Goal: Entertainment & Leisure: Consume media (video, audio)

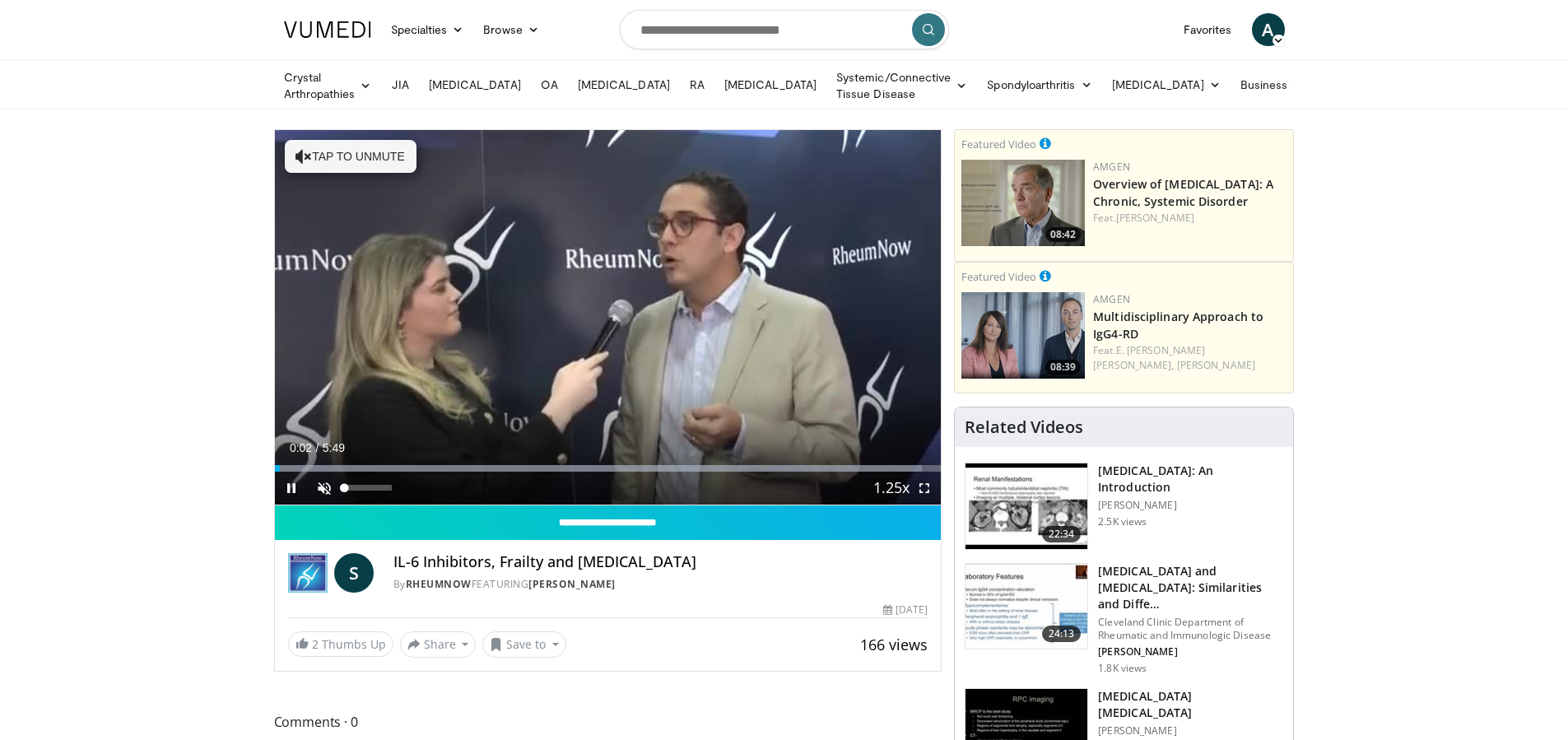
click at [326, 488] on span "Video Player" at bounding box center [324, 488] width 33 height 33
drag, startPoint x: 318, startPoint y: 467, endPoint x: 470, endPoint y: 472, distance: 152.1
click at [470, 472] on video-js "**********" at bounding box center [608, 318] width 667 height 375
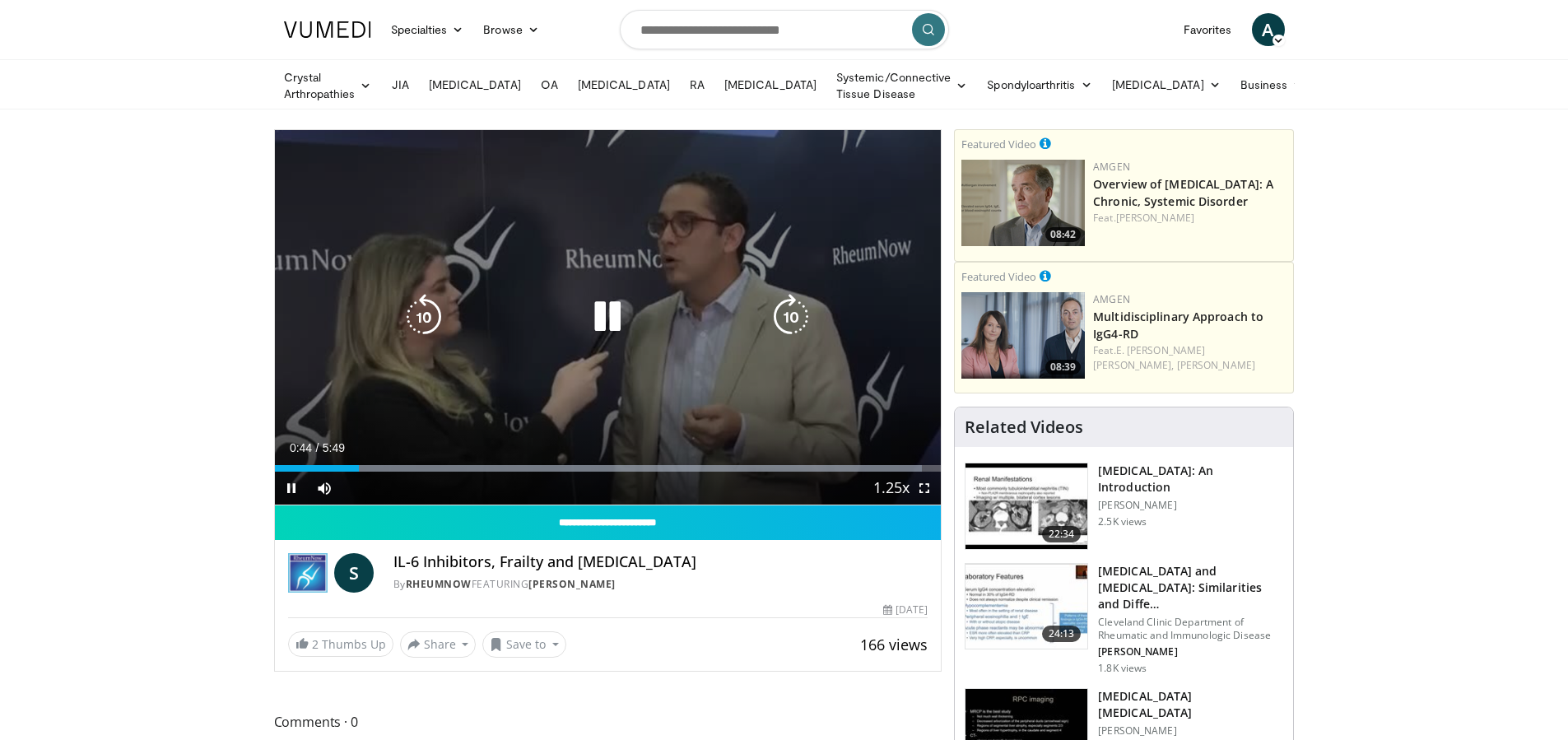
click at [613, 308] on icon "Video Player" at bounding box center [608, 317] width 46 height 46
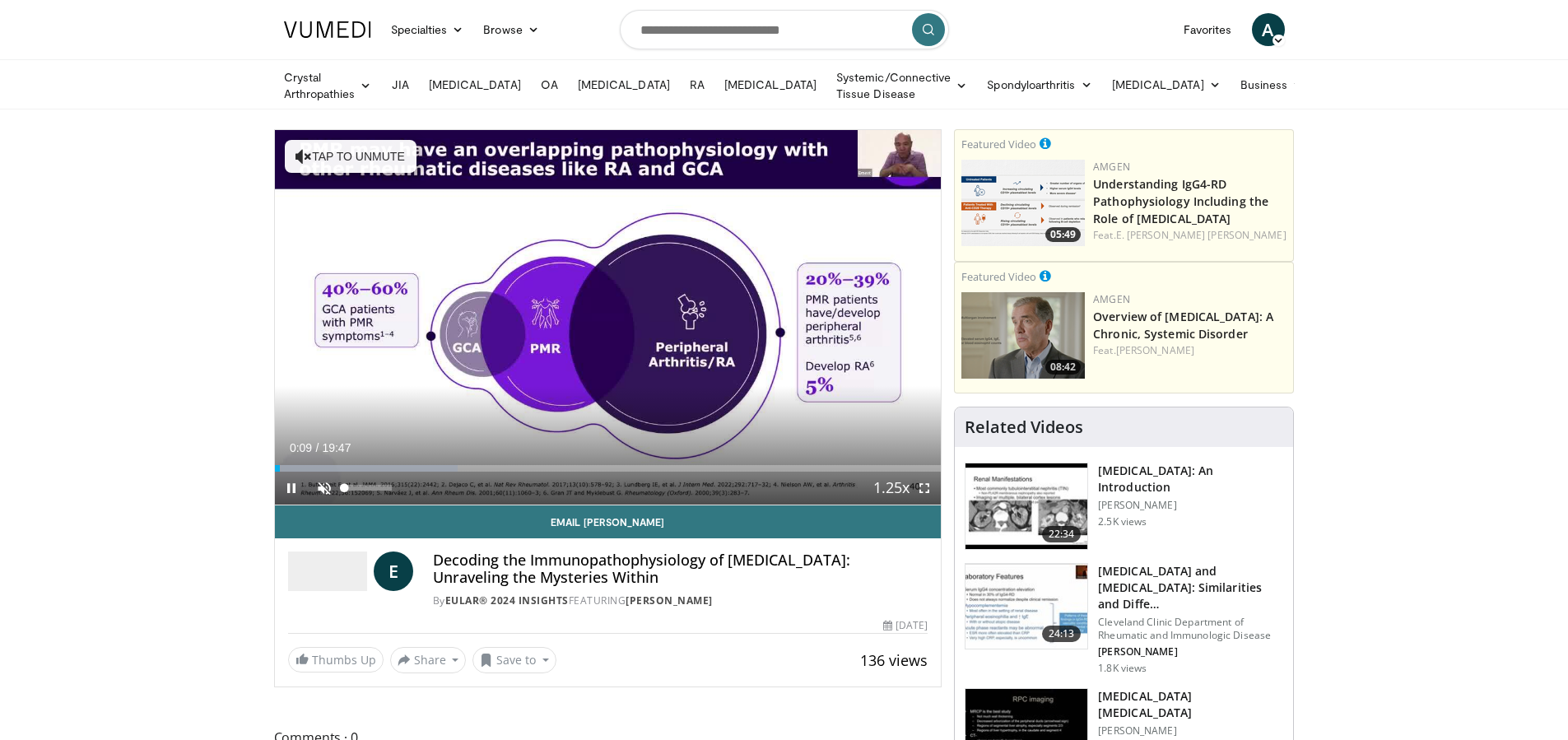
click at [318, 487] on span "Video Player" at bounding box center [324, 488] width 33 height 33
drag, startPoint x: 288, startPoint y: 468, endPoint x: 342, endPoint y: 470, distance: 54.0
click at [342, 472] on div "Current Time 0:23 / Duration 19:47 Play Skip Backward Skip Forward Unmute Loade…" at bounding box center [608, 488] width 667 height 33
drag, startPoint x: 342, startPoint y: 470, endPoint x: 447, endPoint y: 466, distance: 105.1
click at [449, 467] on video-js "**********" at bounding box center [608, 318] width 667 height 375
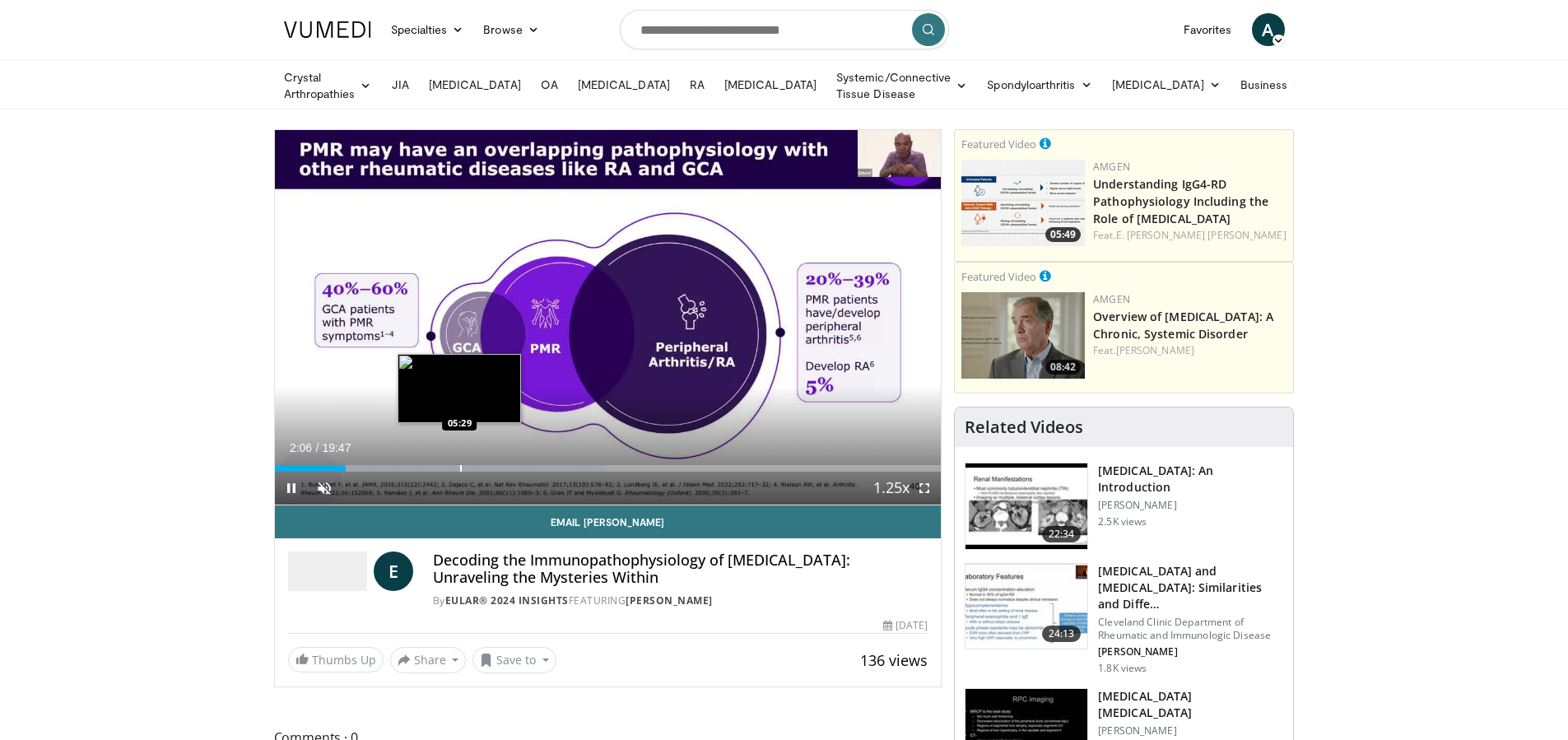
click at [462, 467] on div "Progress Bar" at bounding box center [461, 469] width 2 height 7
click at [463, 467] on div "Progress Bar" at bounding box center [463, 469] width 2 height 7
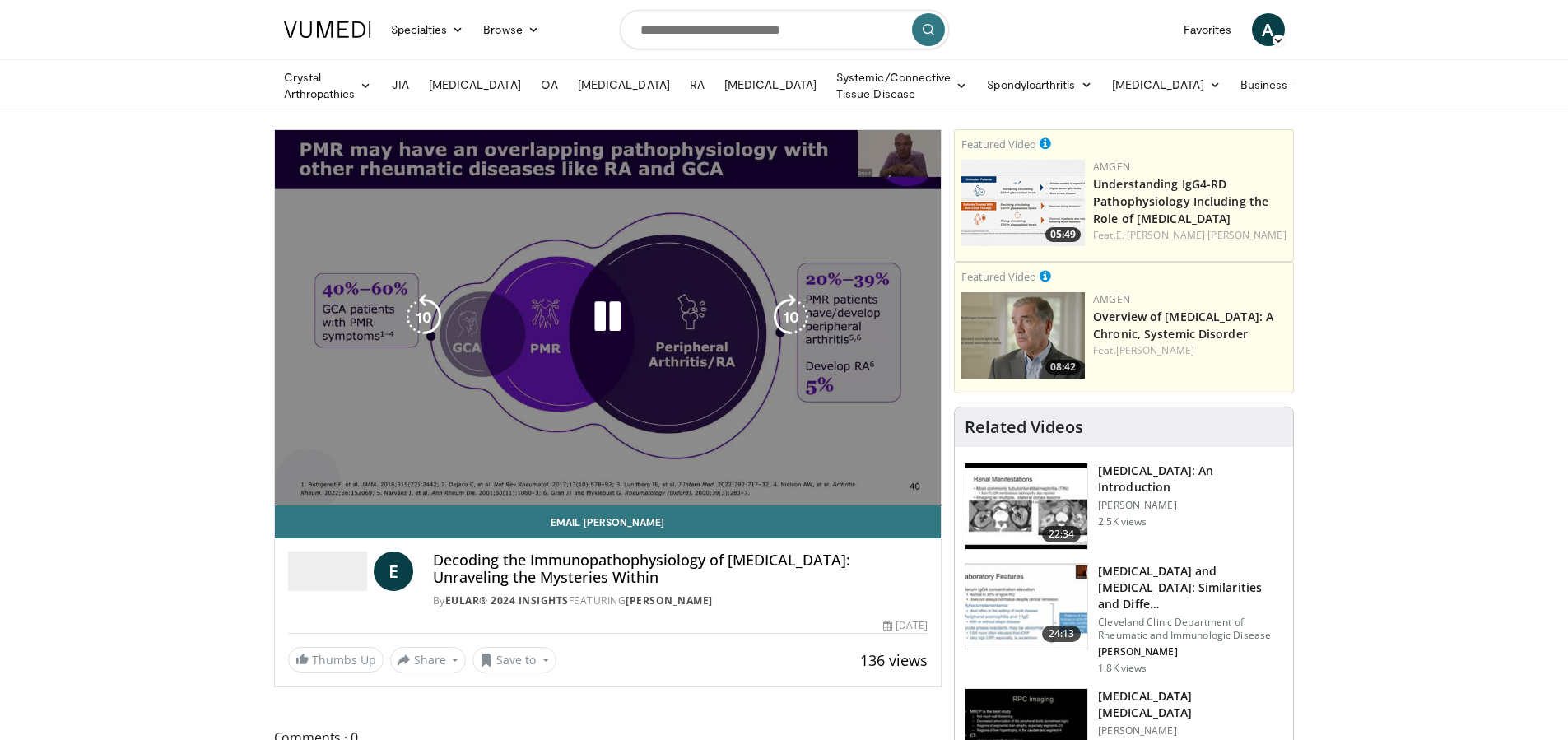
click at [560, 467] on video-js "**********" at bounding box center [608, 318] width 667 height 375
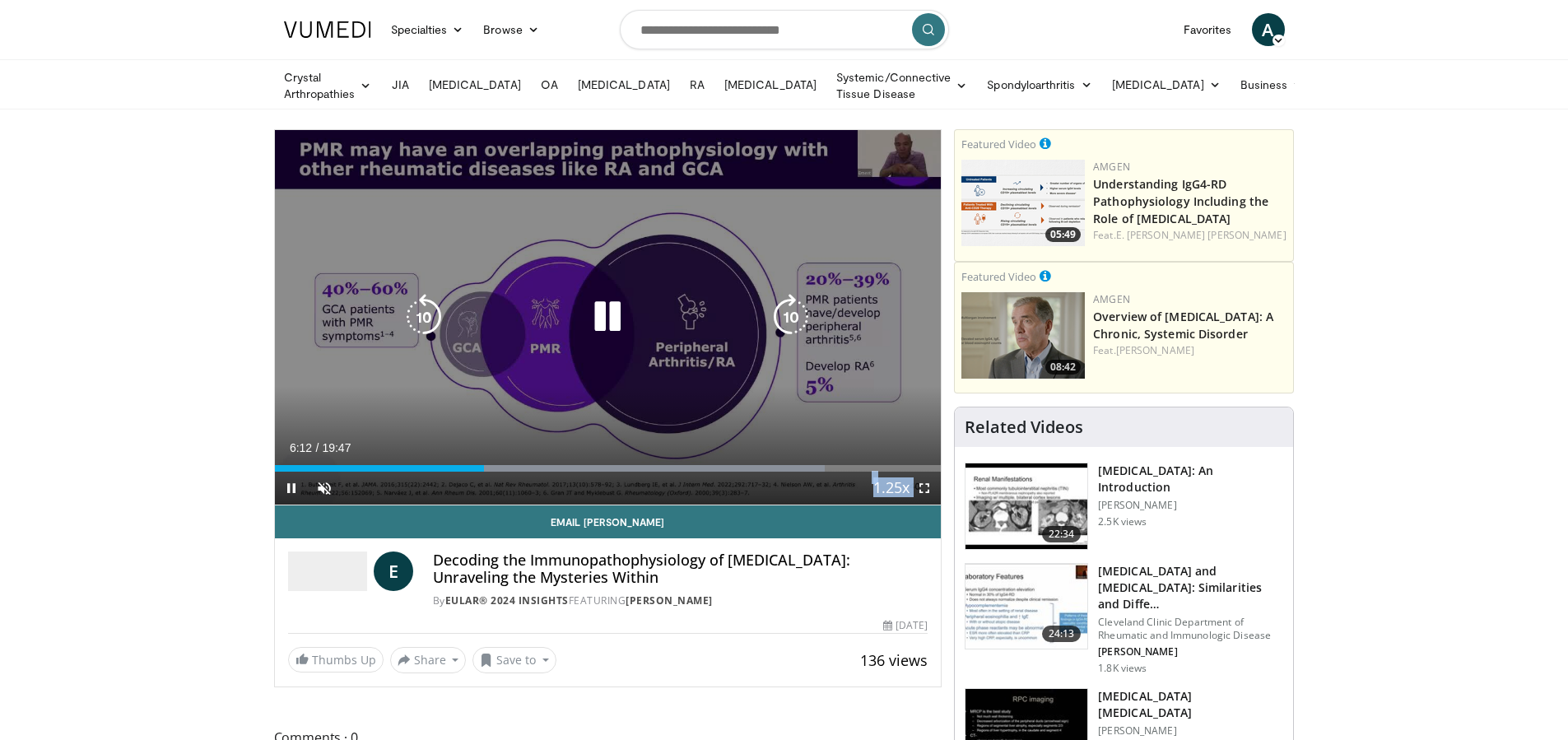
click at [602, 324] on icon "Video Player" at bounding box center [608, 317] width 46 height 46
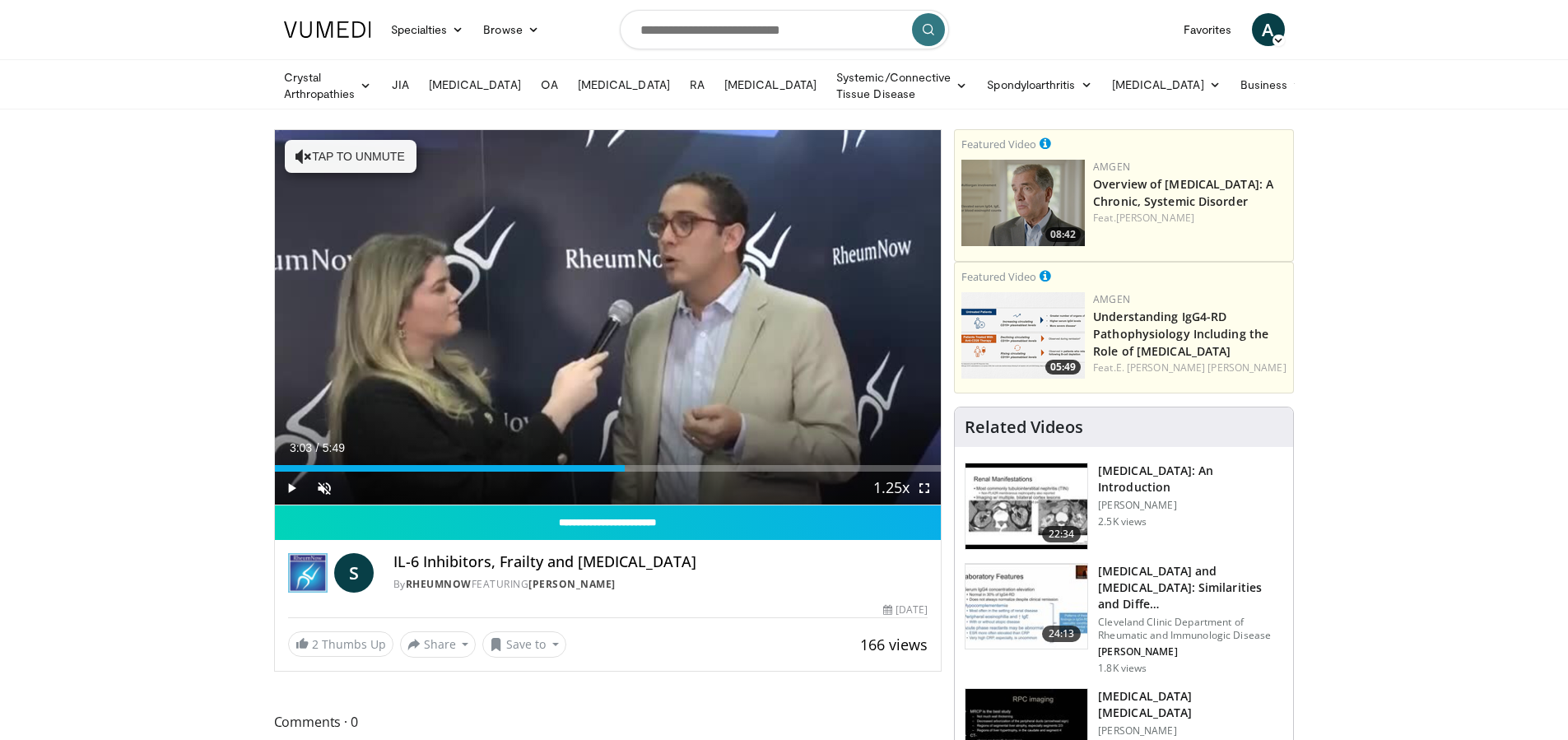
drag, startPoint x: 288, startPoint y: 466, endPoint x: 625, endPoint y: 474, distance: 337.1
click at [625, 474] on div "Current Time 3:03 / Duration 5:49 Play Skip Backward Skip Forward Unmute 0% Loa…" at bounding box center [608, 488] width 667 height 33
click at [324, 492] on span "Video Player" at bounding box center [324, 488] width 33 height 33
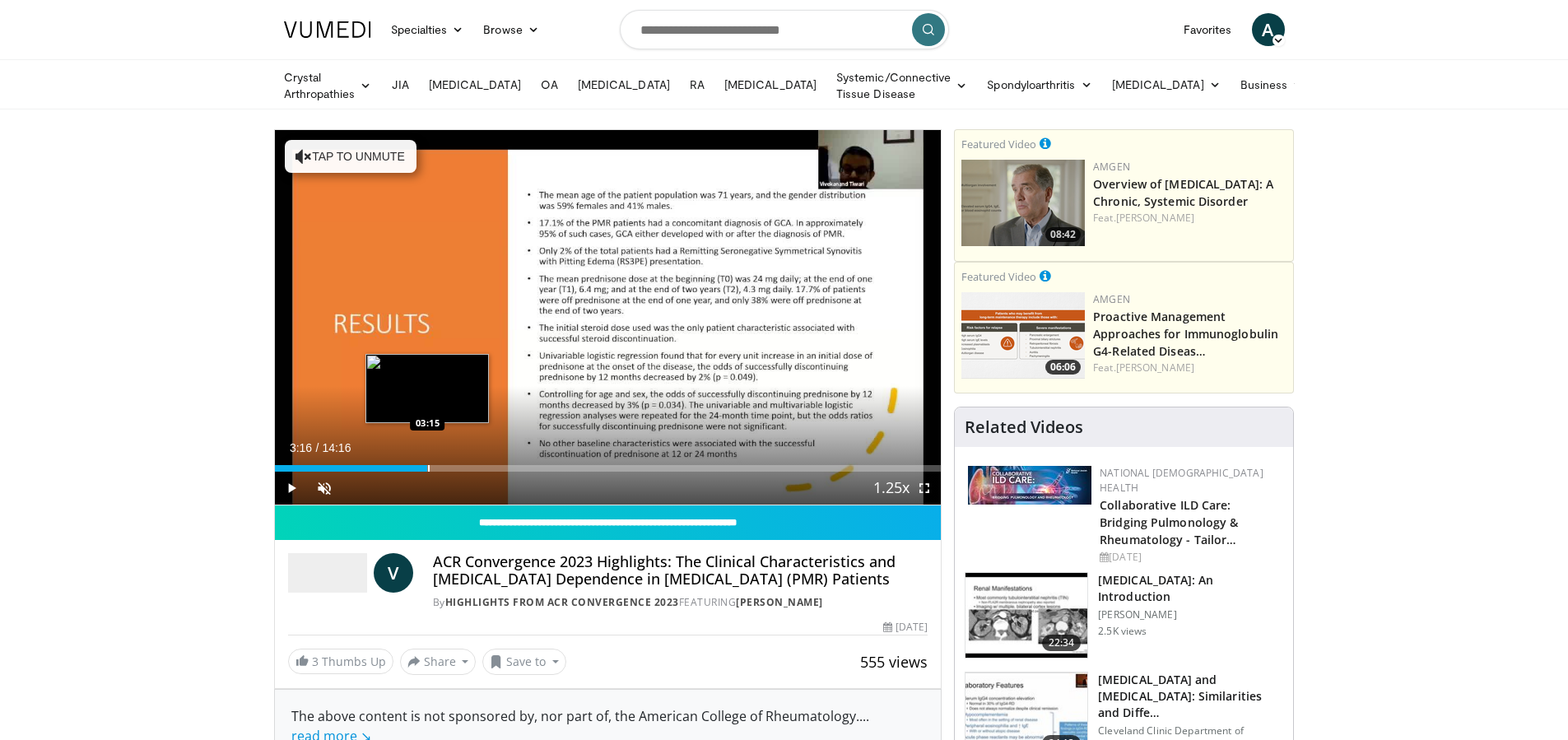
drag, startPoint x: 288, startPoint y: 467, endPoint x: 426, endPoint y: 464, distance: 138.0
click at [428, 465] on div "Progress Bar" at bounding box center [429, 469] width 2 height 7
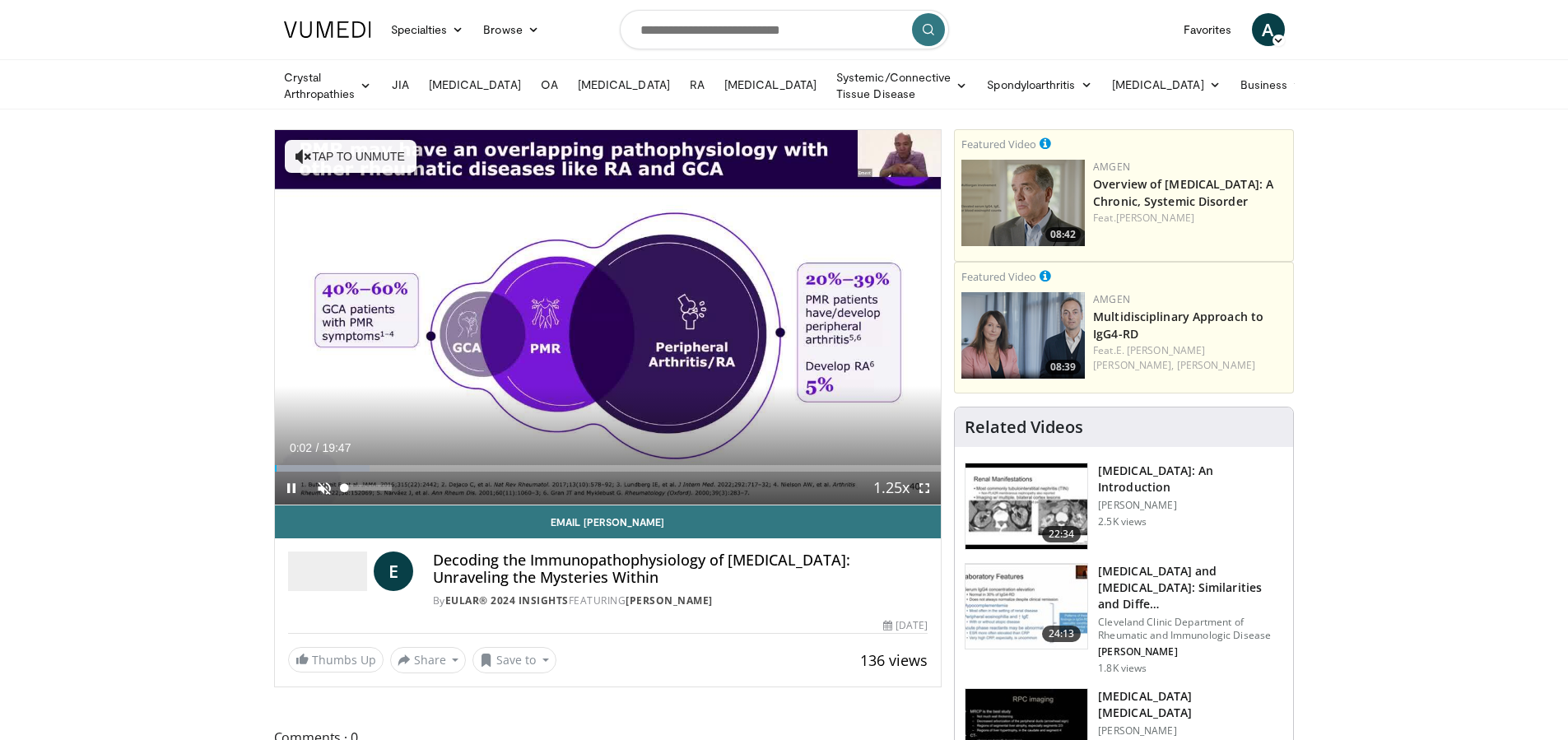
click at [321, 483] on span "Video Player" at bounding box center [324, 488] width 33 height 33
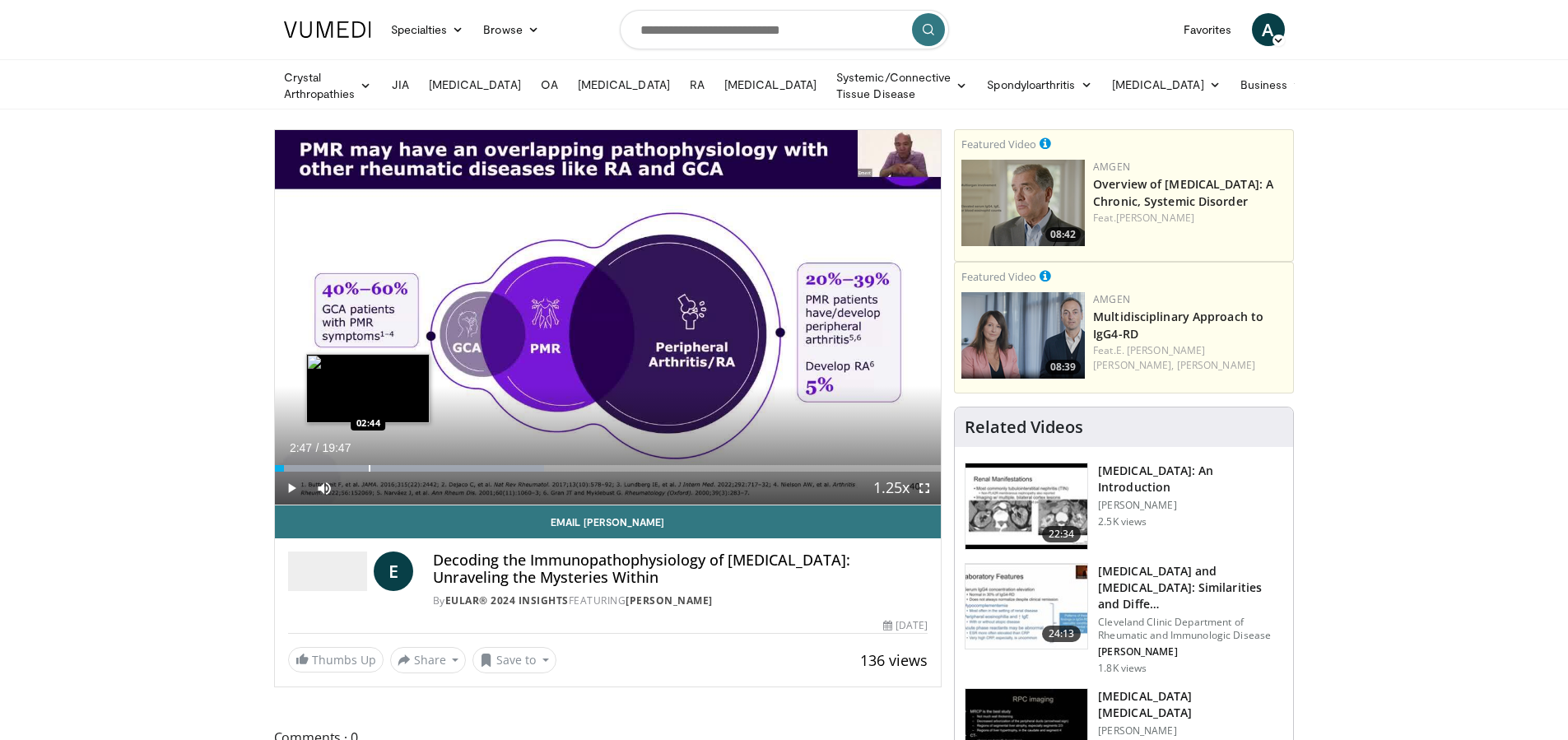
click at [369, 465] on div "Progress Bar" at bounding box center [370, 469] width 2 height 7
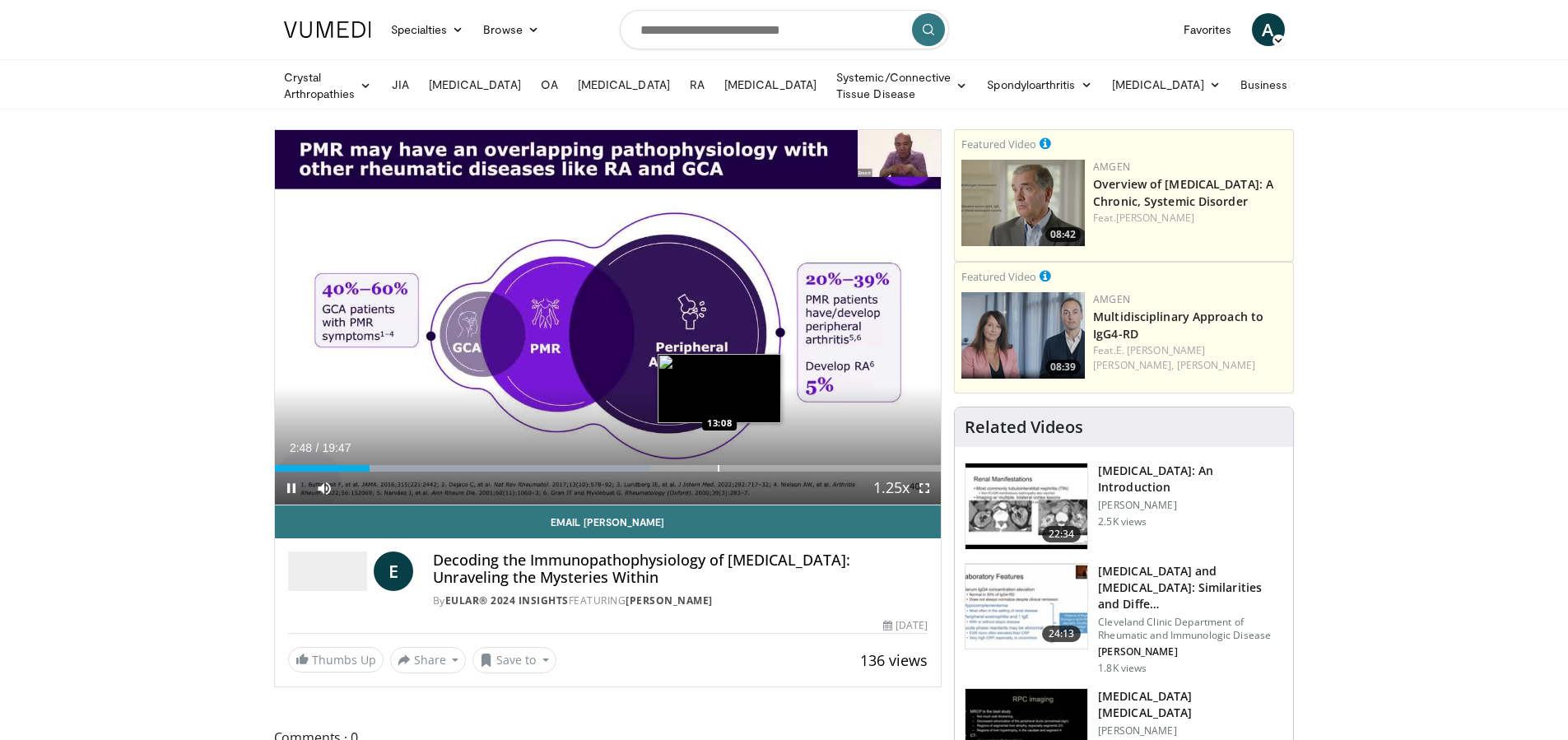
click at [719, 465] on div "Progress Bar" at bounding box center [718, 469] width 2 height 7
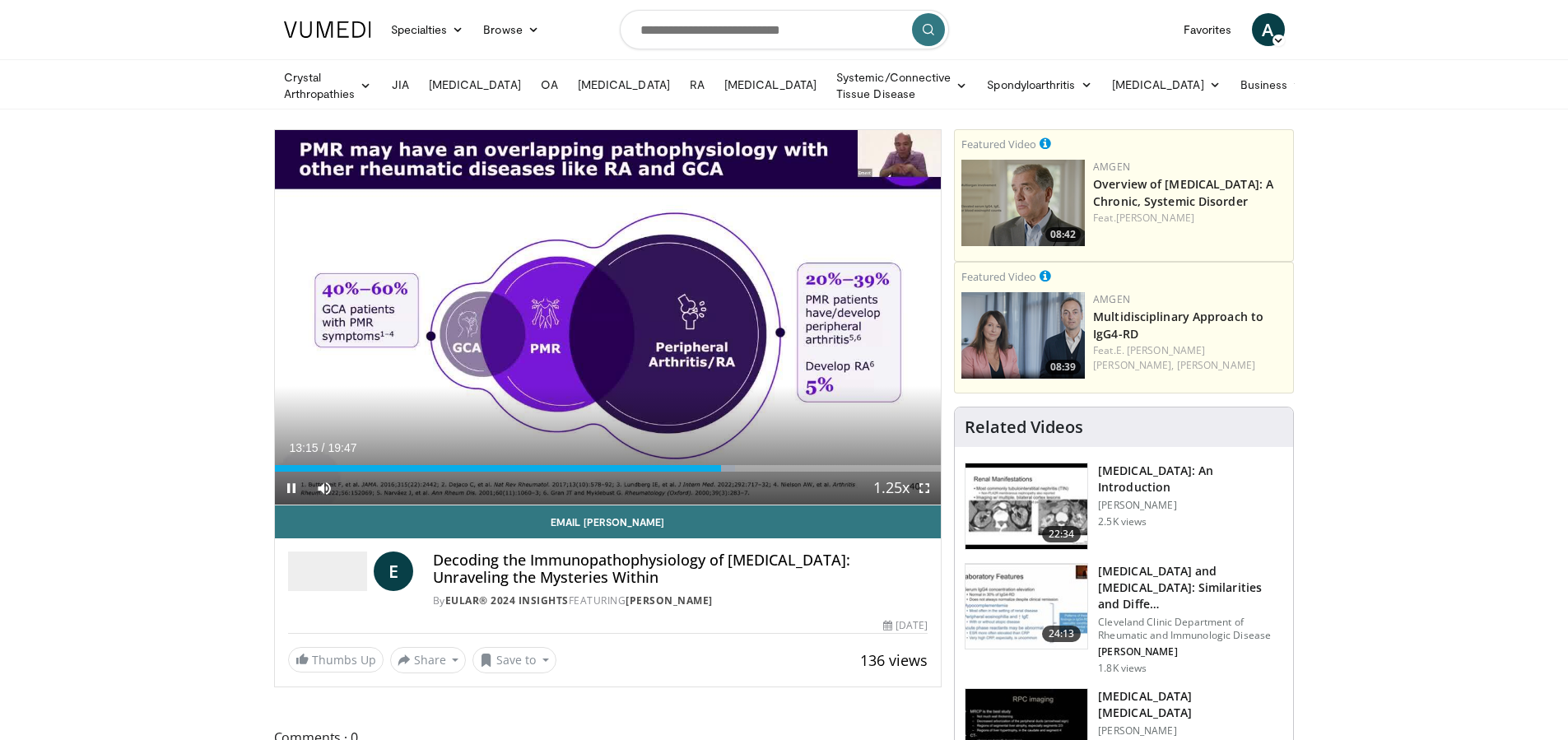
click at [813, 472] on div "Current Time 13:15 / Duration 19:47 Pause Skip Backward Skip Forward Mute 21% L…" at bounding box center [608, 488] width 667 height 33
click at [859, 465] on div "Progress Bar" at bounding box center [860, 469] width 2 height 7
